Goal: Information Seeking & Learning: Check status

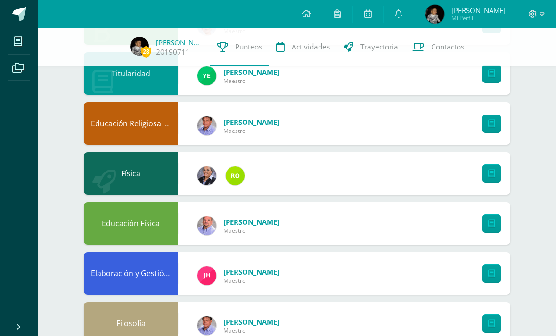
scroll to position [190, 0]
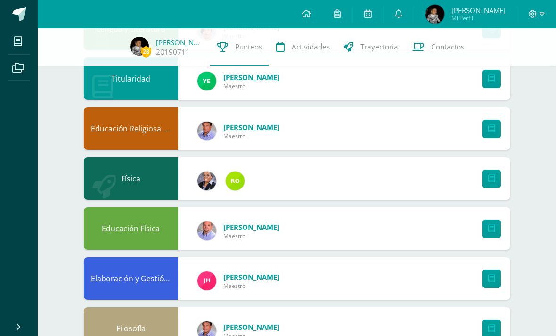
click at [436, 18] on img at bounding box center [434, 14] width 19 height 19
click at [439, 17] on img at bounding box center [434, 14] width 19 height 19
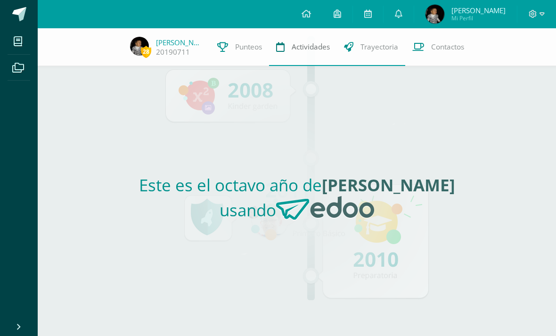
click at [320, 47] on span "Actividades" at bounding box center [310, 47] width 38 height 10
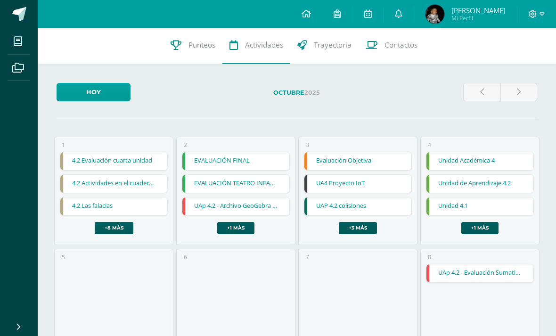
scroll to position [3, 0]
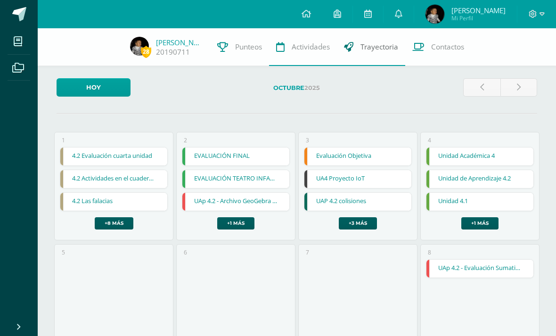
click at [377, 58] on link "Trayectoria" at bounding box center [371, 47] width 68 height 38
